Goal: Transaction & Acquisition: Book appointment/travel/reservation

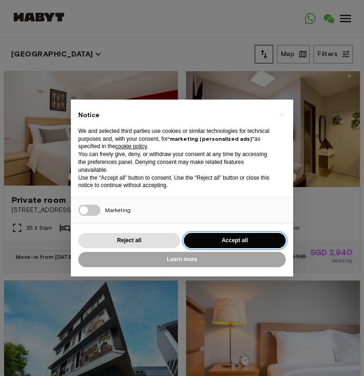
click at [226, 240] on button "Accept all" at bounding box center [235, 240] width 102 height 15
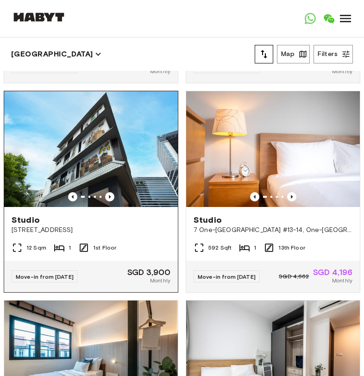
scroll to position [225, 0]
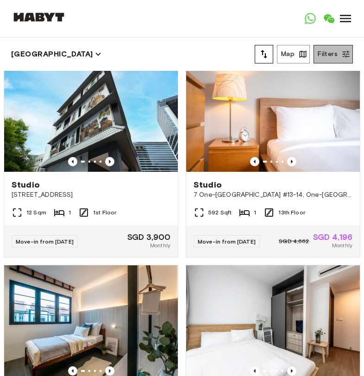
click at [346, 57] on icon "button" at bounding box center [346, 54] width 7 height 7
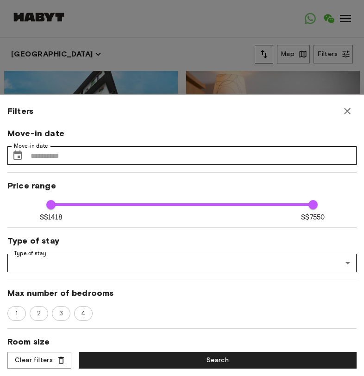
scroll to position [22, 0]
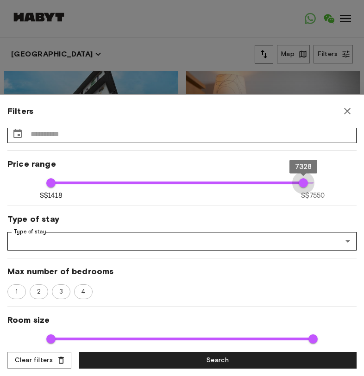
type input "****"
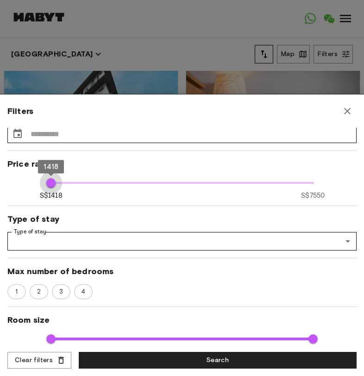
drag, startPoint x: 303, startPoint y: 185, endPoint x: 0, endPoint y: 181, distance: 303.4
click at [0, 181] on div "Filters Move-in date Move-in date ​ Move-in date Price range S$1418 S$7550 1418…" at bounding box center [182, 235] width 364 height 282
click at [344, 113] on icon "button" at bounding box center [347, 111] width 6 height 6
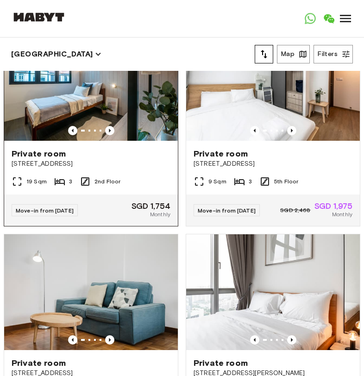
scroll to position [444, 0]
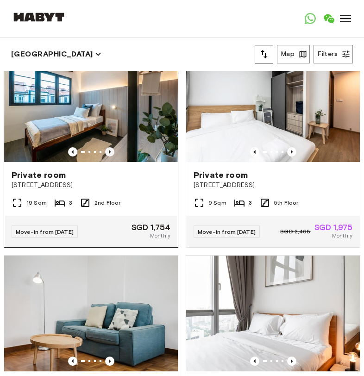
click at [109, 154] on icon "Previous image" at bounding box center [109, 151] width 9 height 9
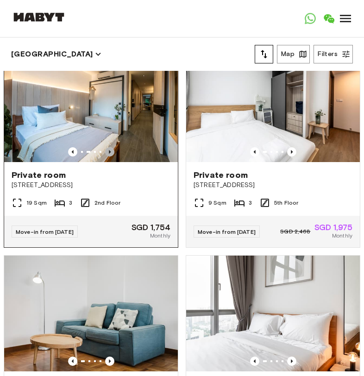
click at [109, 154] on icon "Previous image" at bounding box center [109, 151] width 9 height 9
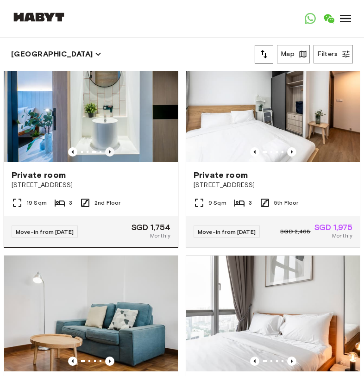
click at [109, 154] on icon "Previous image" at bounding box center [109, 151] width 9 height 9
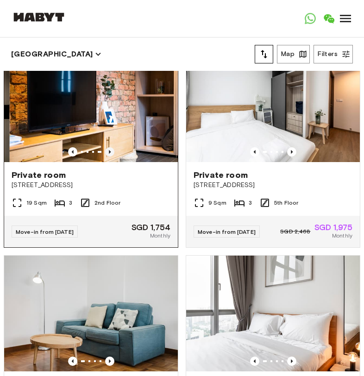
click at [109, 154] on icon "Previous image" at bounding box center [109, 151] width 9 height 9
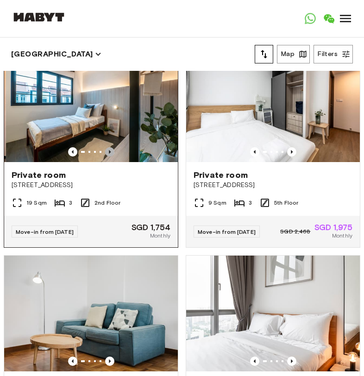
click at [109, 155] on icon "Previous image" at bounding box center [109, 151] width 9 height 9
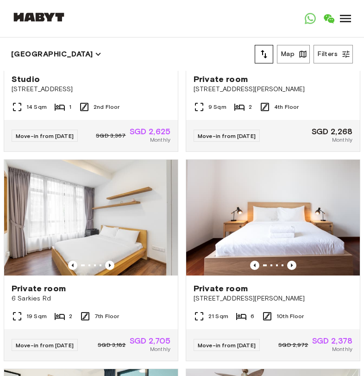
scroll to position [969, 0]
